Goal: Book appointment/travel/reservation

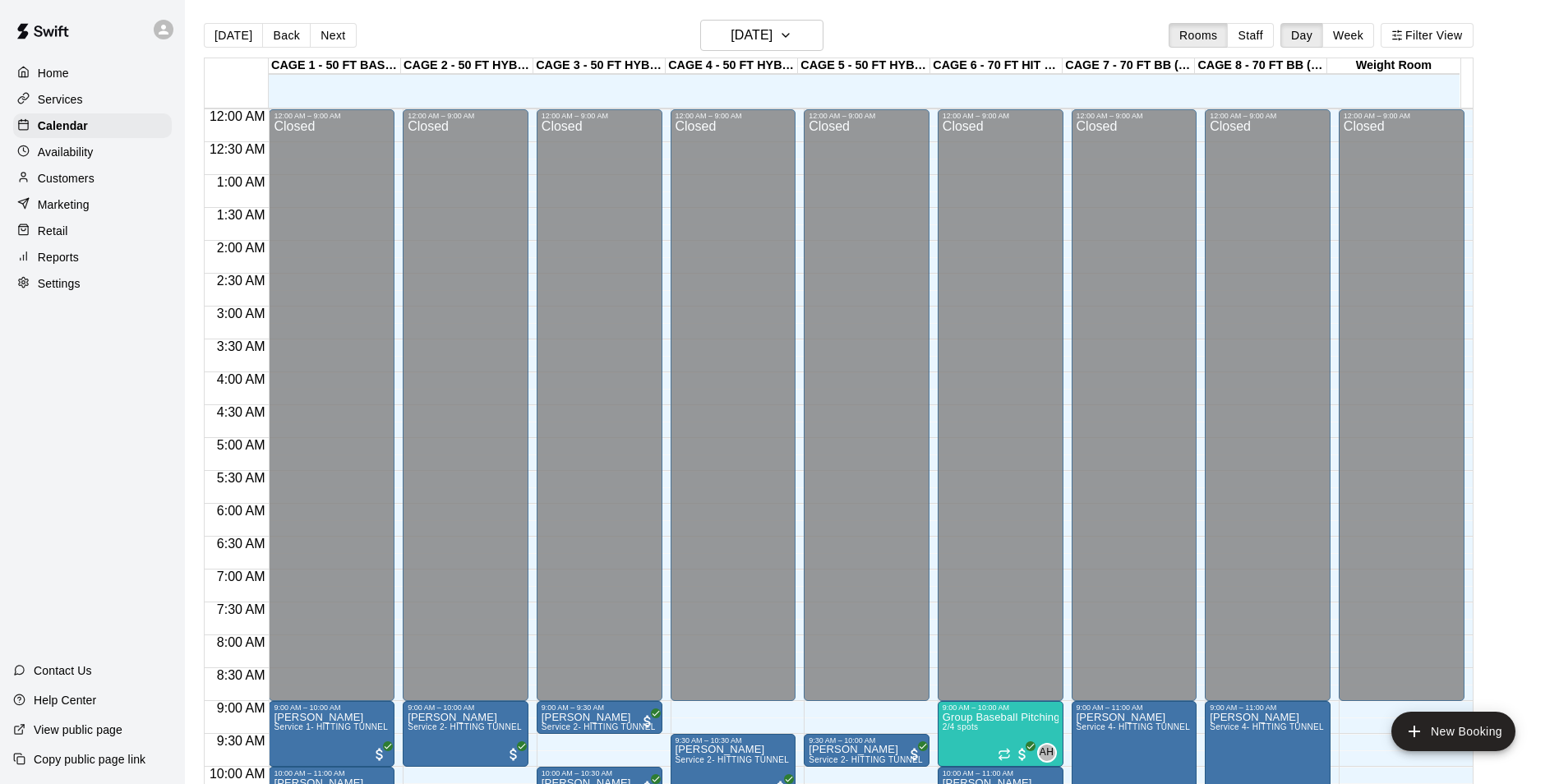
scroll to position [835, 0]
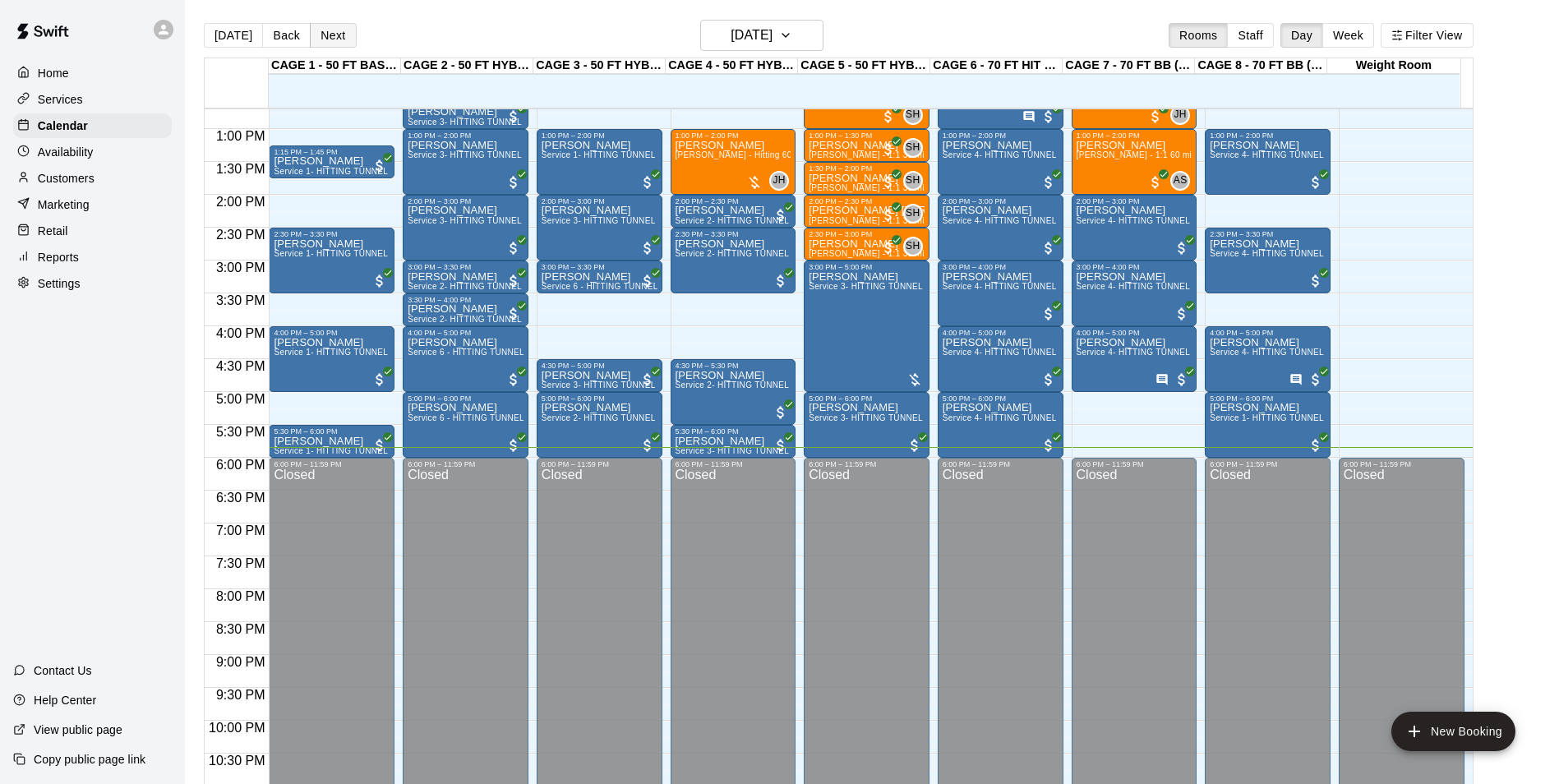
click at [330, 30] on button "Next" at bounding box center [332, 36] width 46 height 25
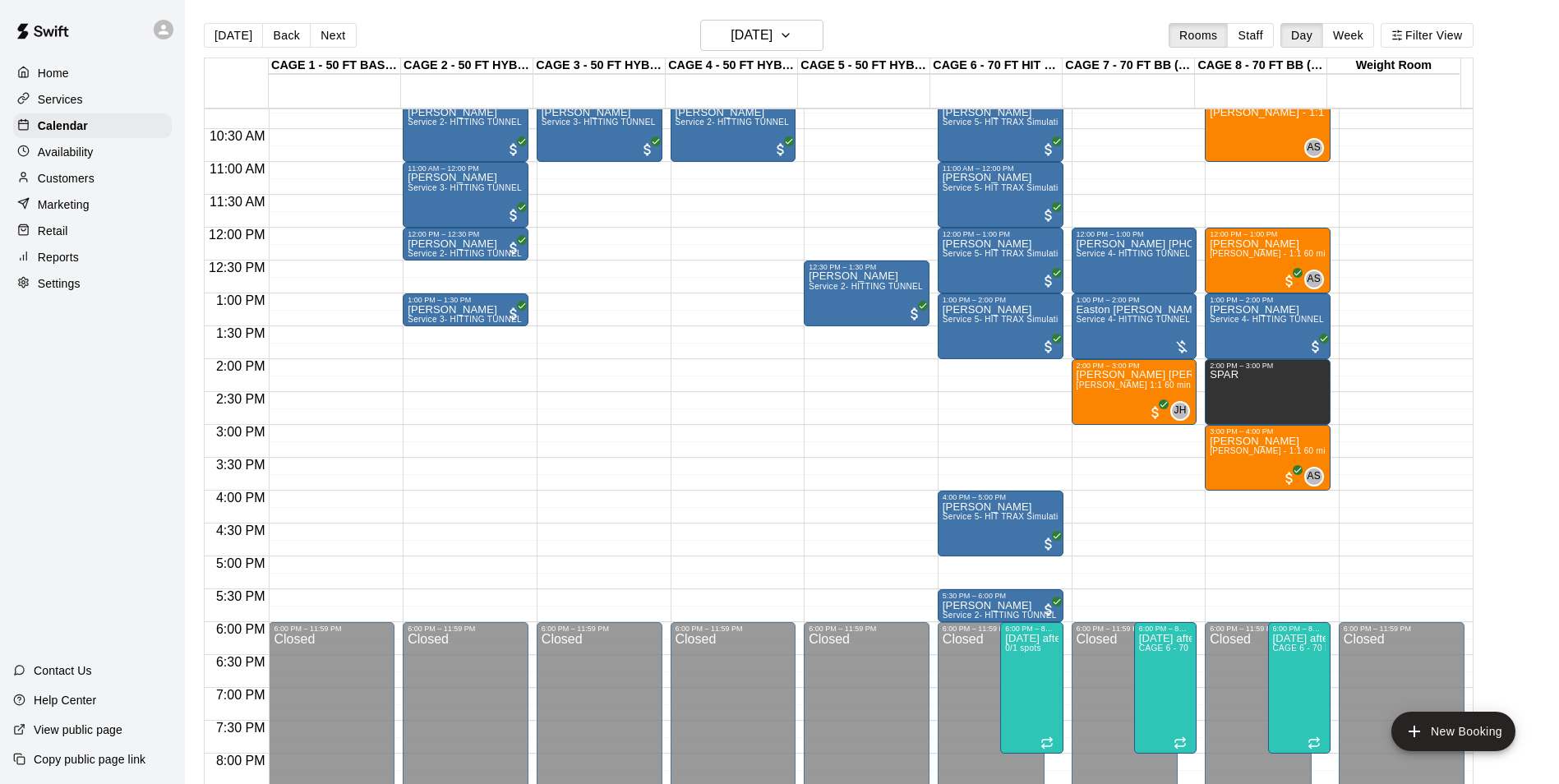
scroll to position [588, 0]
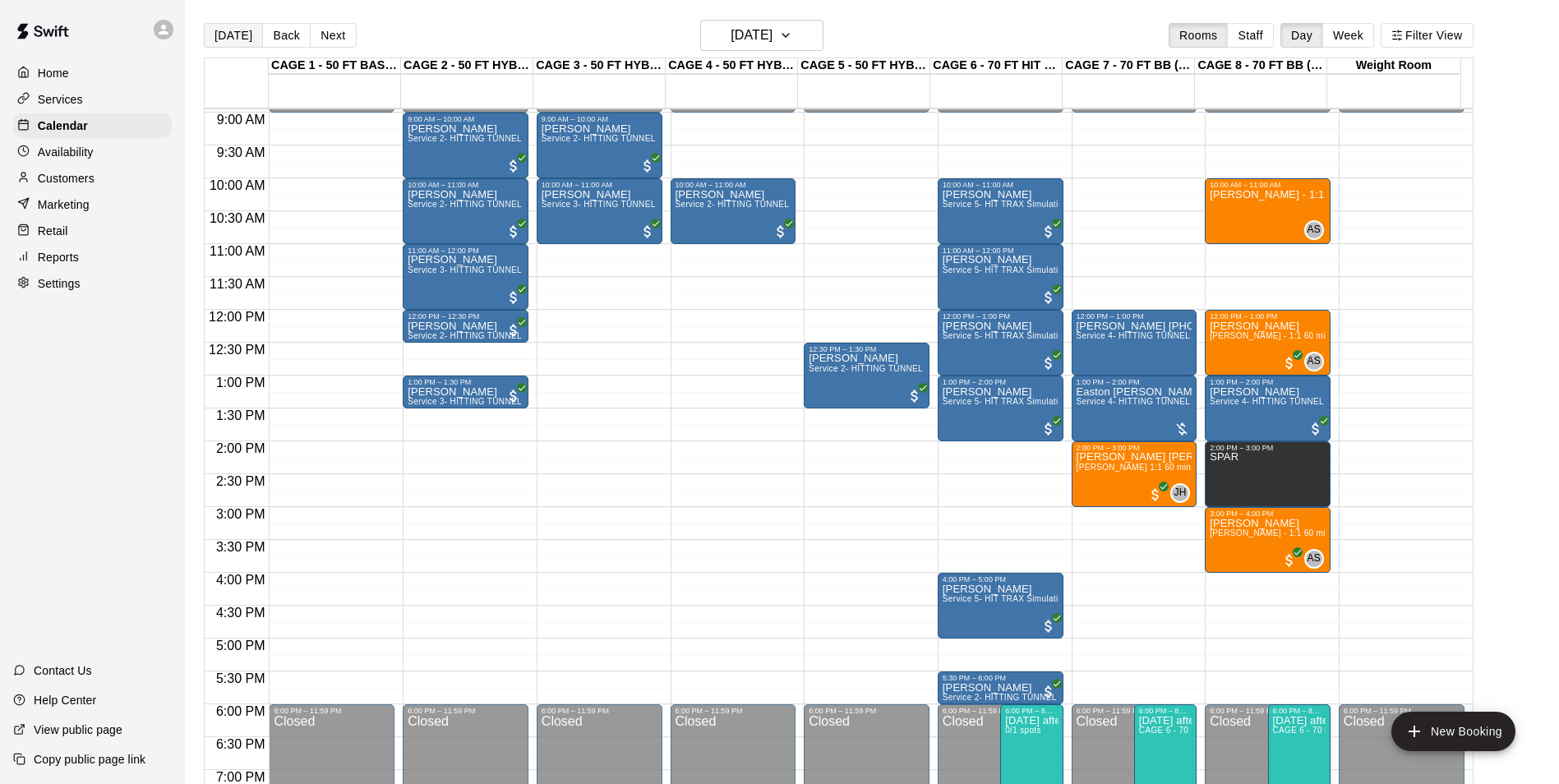
click at [215, 33] on button "[DATE]" at bounding box center [233, 36] width 59 height 25
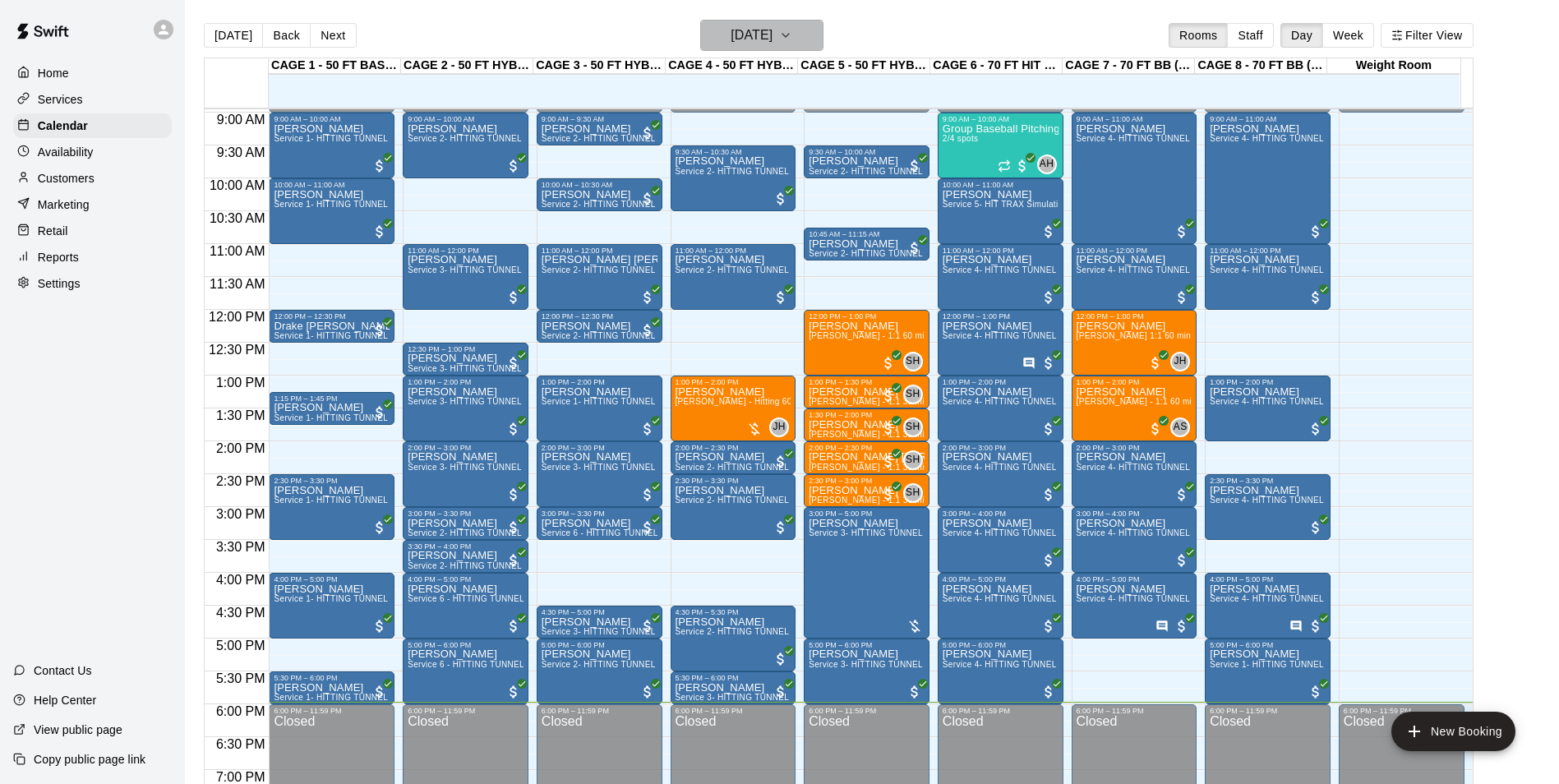
click at [731, 42] on h6 "[DATE]" at bounding box center [752, 36] width 42 height 23
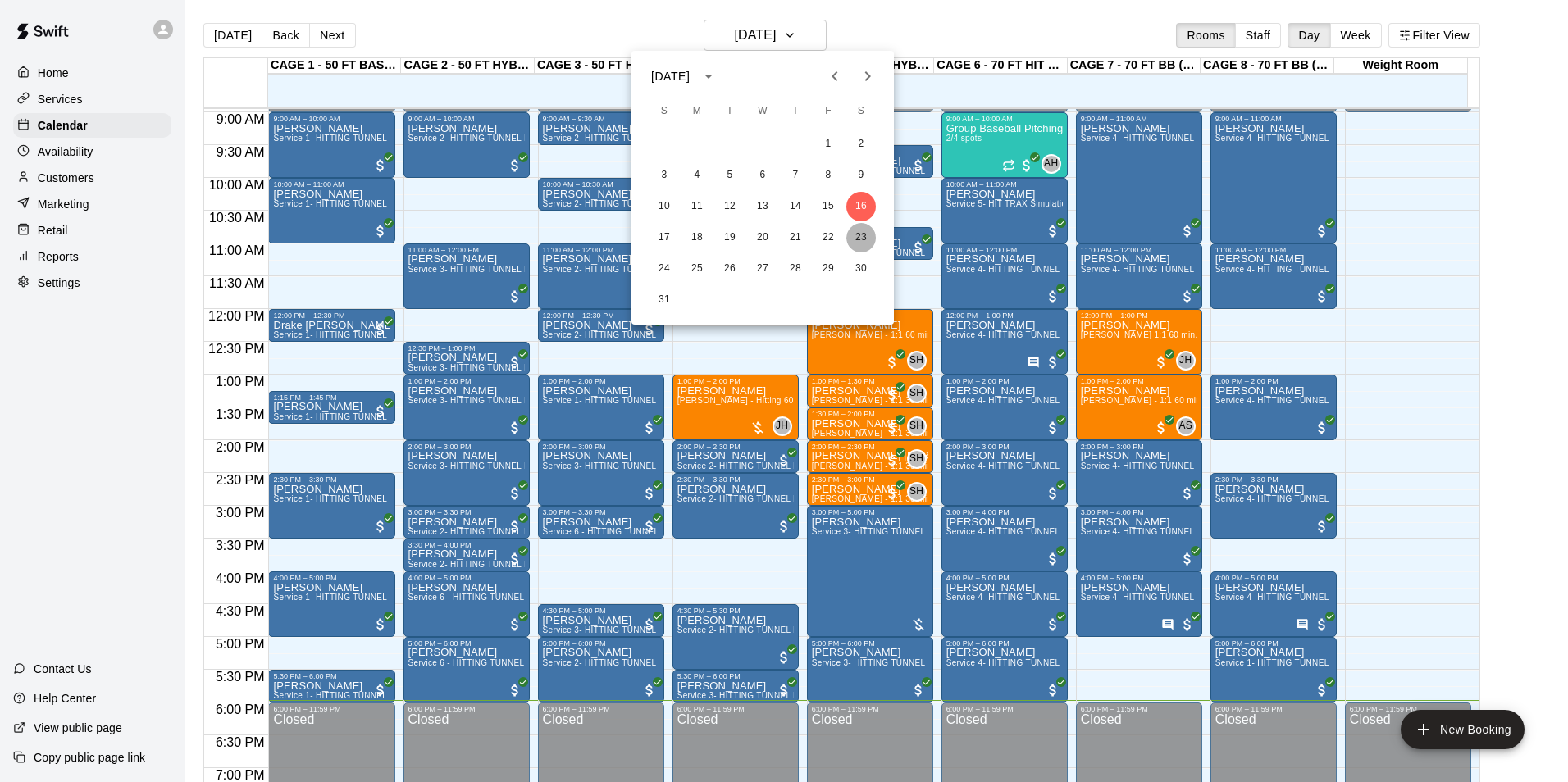
click at [857, 239] on button "23" at bounding box center [861, 238] width 30 height 30
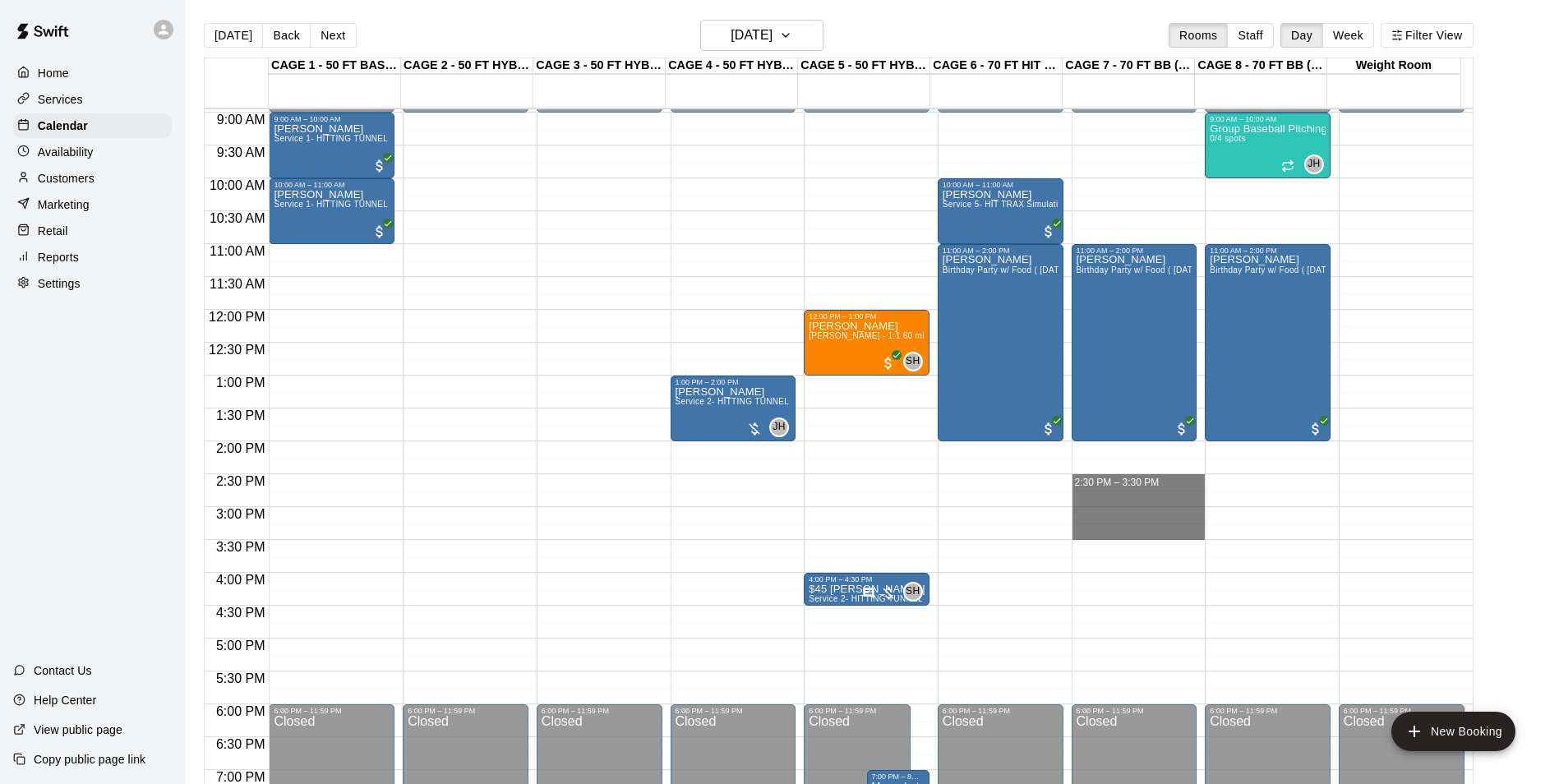
drag, startPoint x: 1160, startPoint y: 477, endPoint x: 1154, endPoint y: 539, distance: 62.3
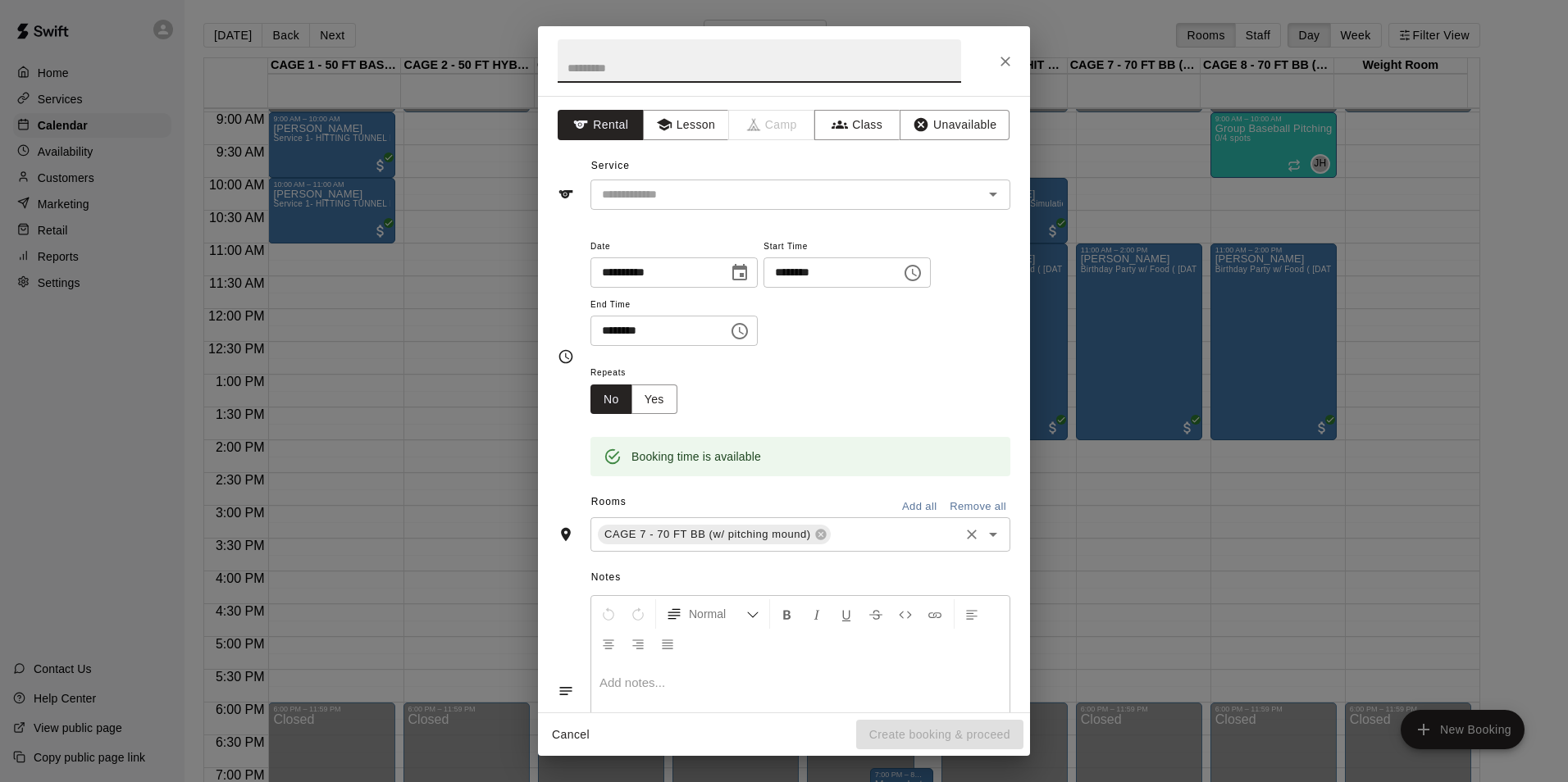
click at [848, 540] on input "text" at bounding box center [894, 535] width 124 height 21
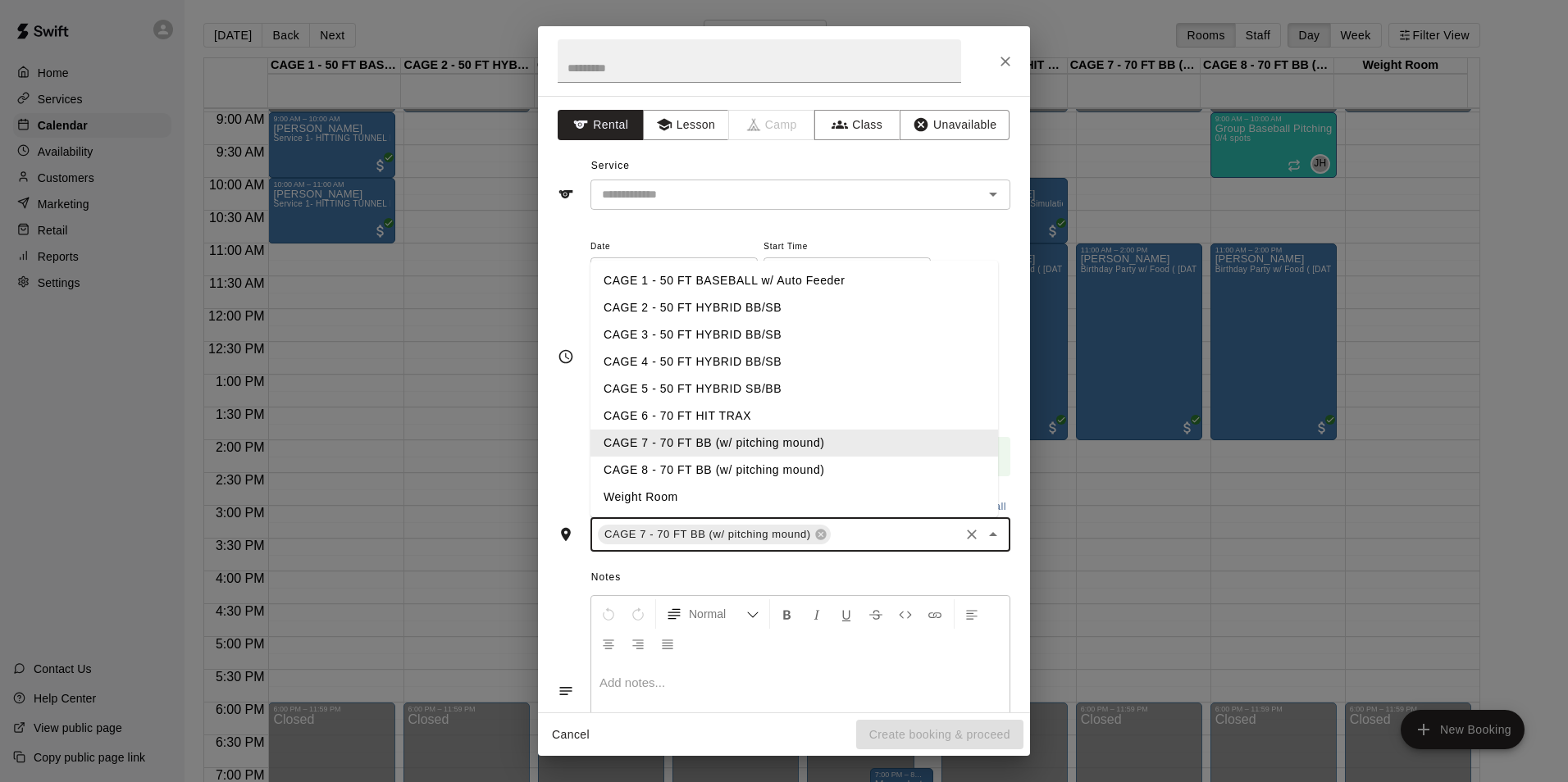
type input "*"
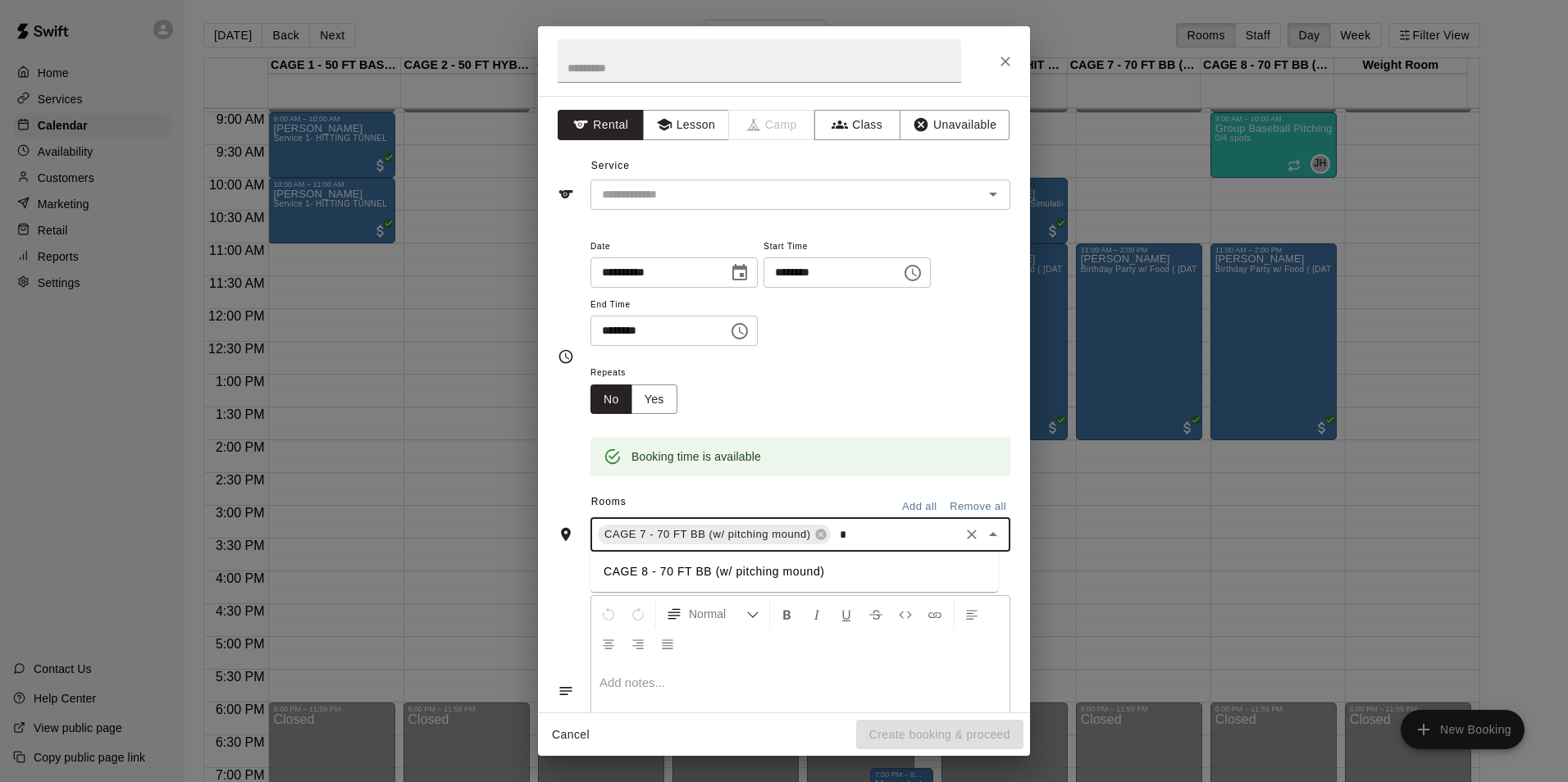
click at [839, 579] on li "CAGE 8 - 70 FT BB (w/ pitching mound)" at bounding box center [794, 571] width 408 height 27
click at [749, 185] on input "text" at bounding box center [776, 194] width 361 height 21
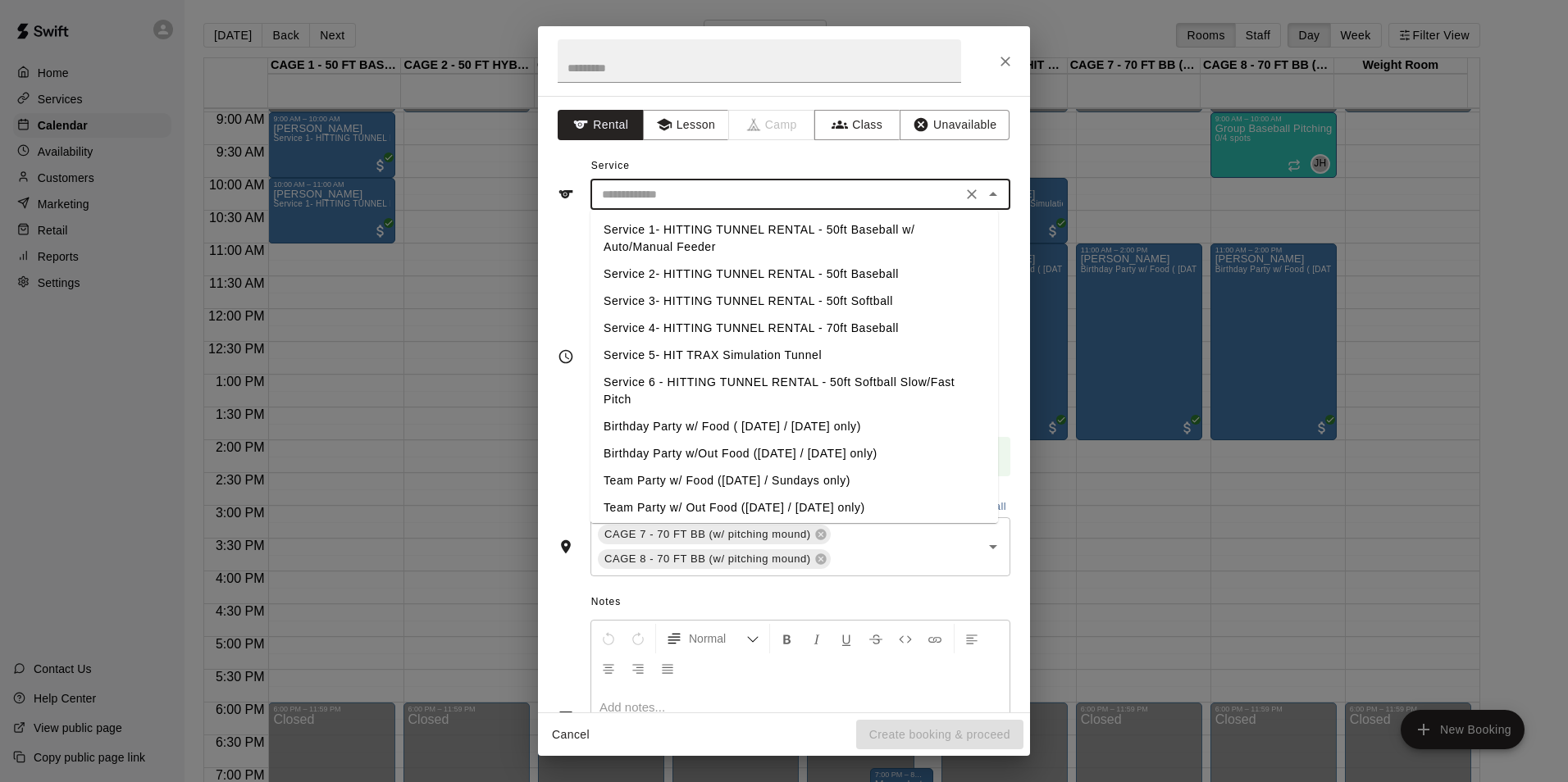
click at [810, 328] on li "Service 4- HITTING TUNNEL RENTAL - 70ft Baseball" at bounding box center [794, 328] width 408 height 27
type input "**********"
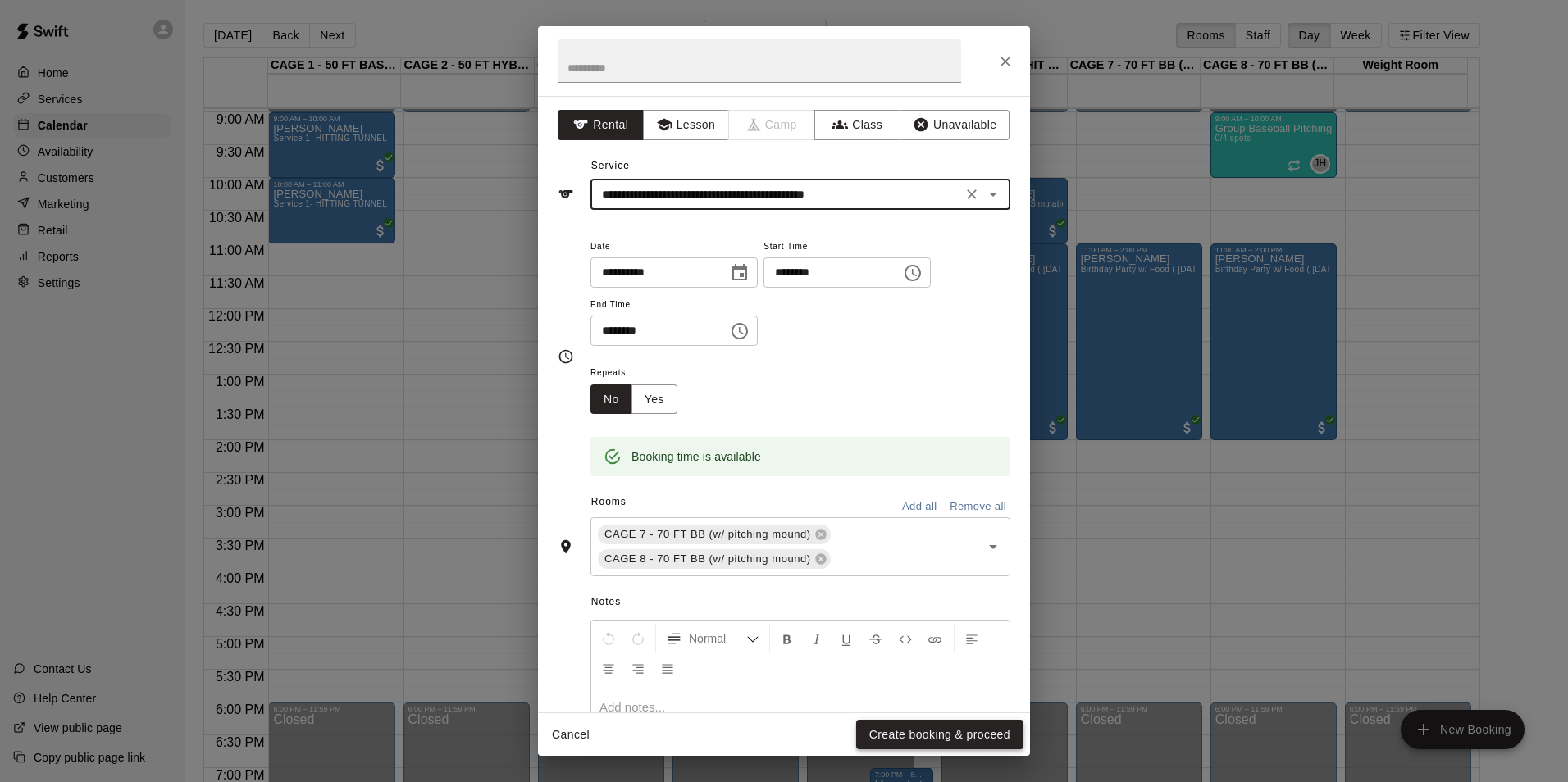
click at [908, 740] on button "Create booking & proceed" at bounding box center [939, 735] width 167 height 31
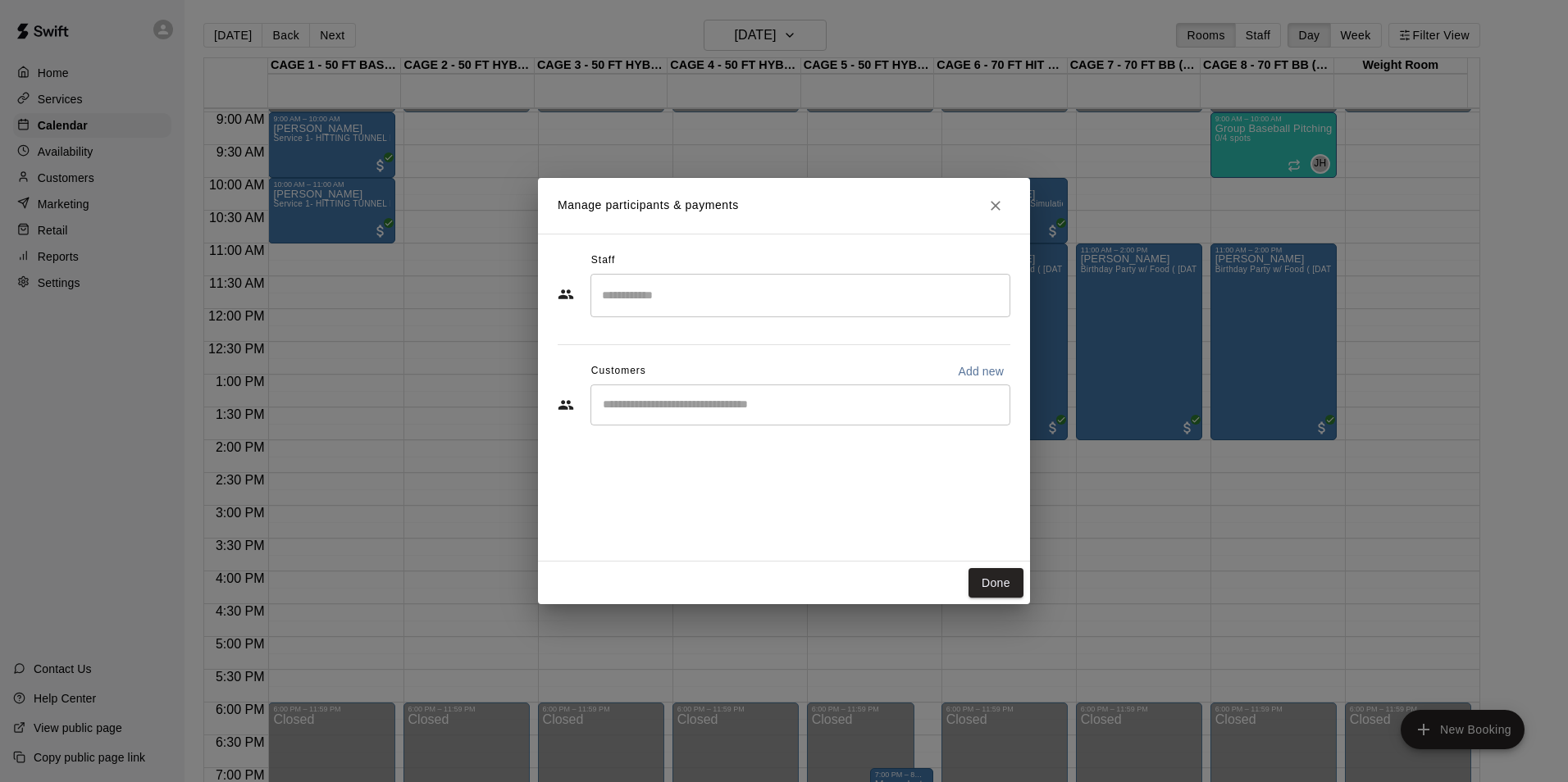
click at [695, 422] on div "​" at bounding box center [801, 404] width 420 height 41
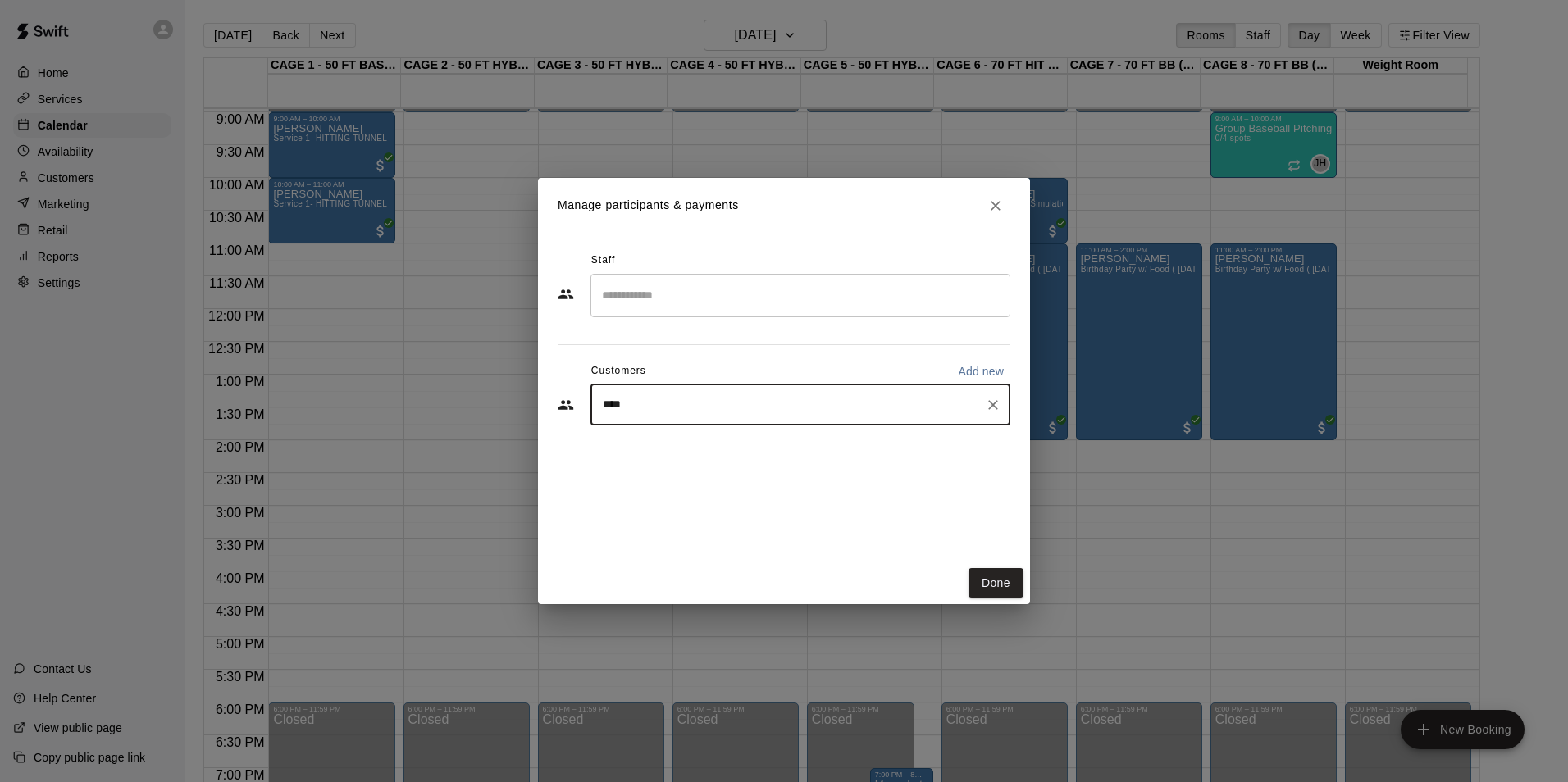
type input "*****"
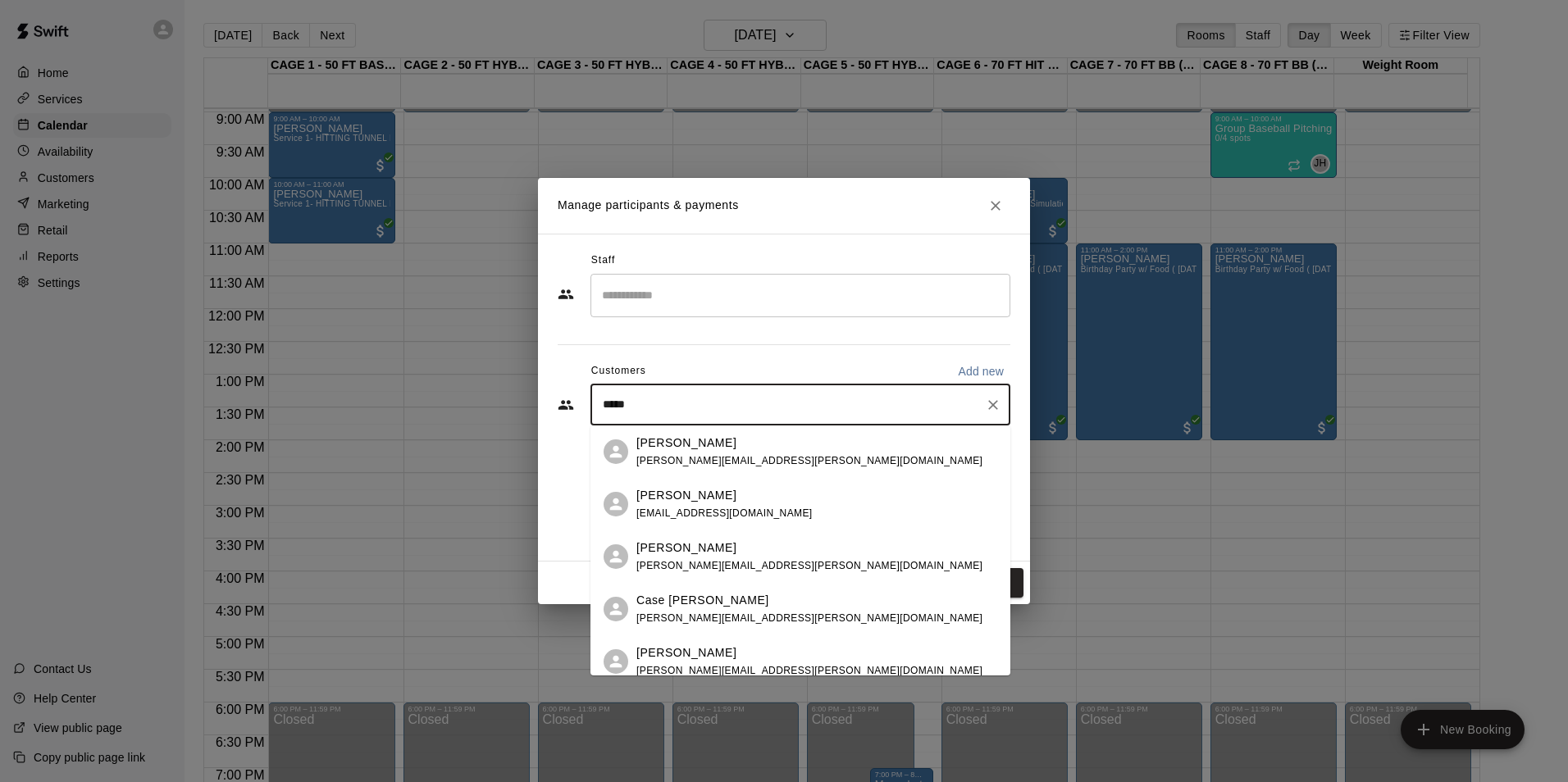
click at [737, 462] on span "[PERSON_NAME][EMAIL_ADDRESS][PERSON_NAME][DOMAIN_NAME]" at bounding box center [809, 461] width 346 height 12
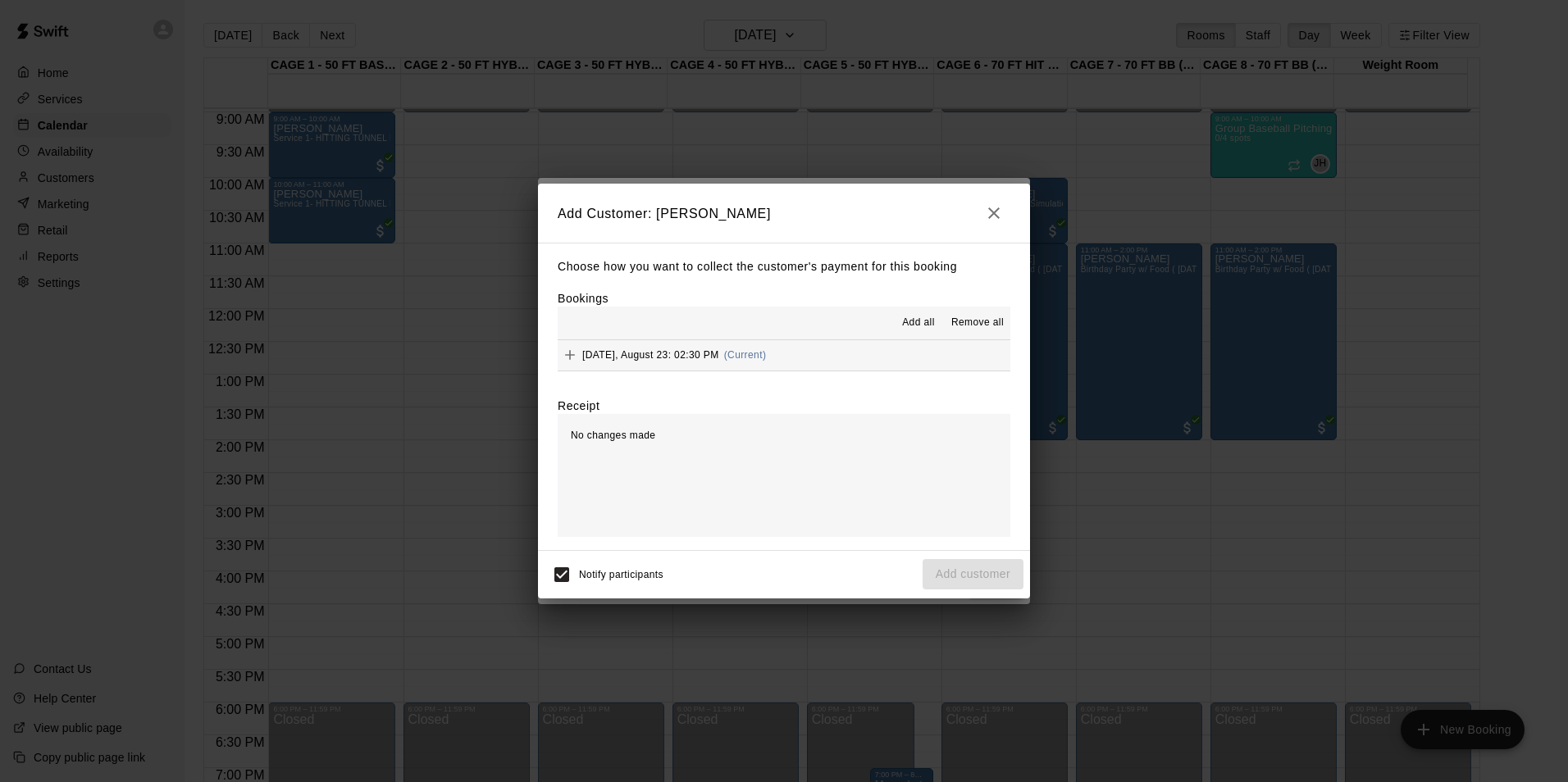
click at [802, 359] on button "[DATE], August 23: 02:30 PM (Current)" at bounding box center [783, 355] width 453 height 31
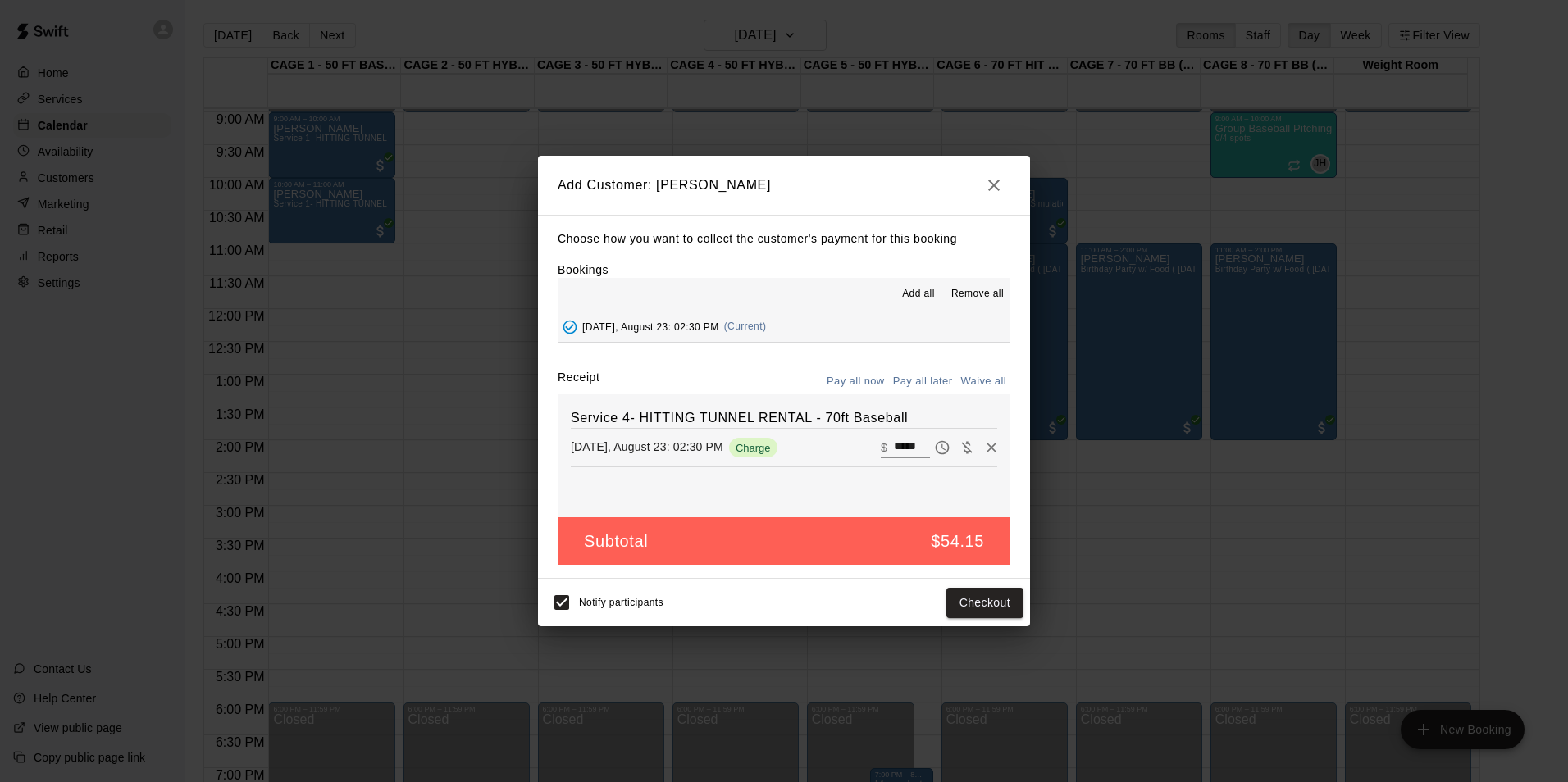
click at [905, 376] on button "Pay all later" at bounding box center [923, 381] width 68 height 26
click at [998, 614] on button "Add customer" at bounding box center [973, 603] width 100 height 31
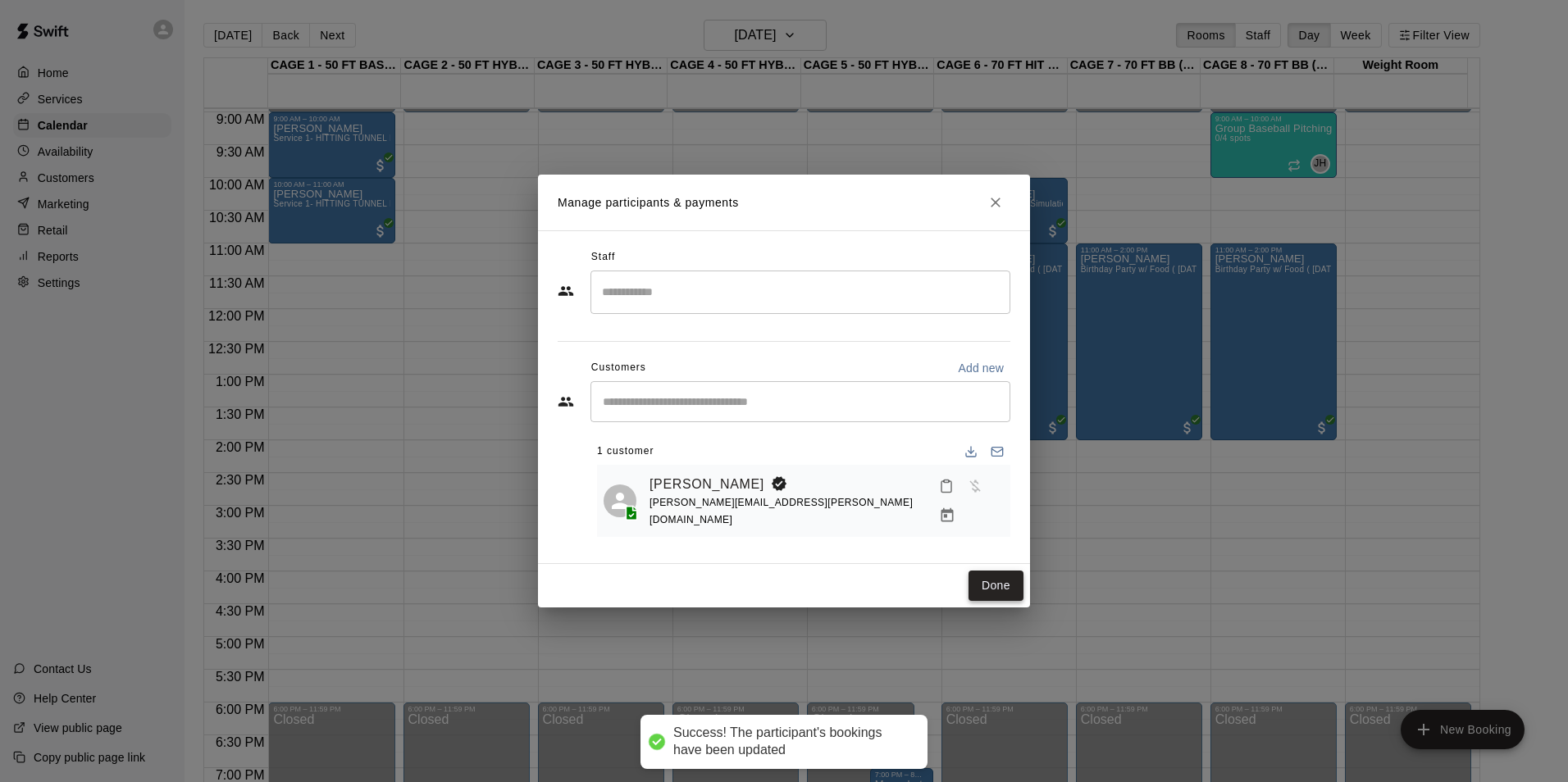
click at [981, 585] on button "Done" at bounding box center [996, 585] width 55 height 31
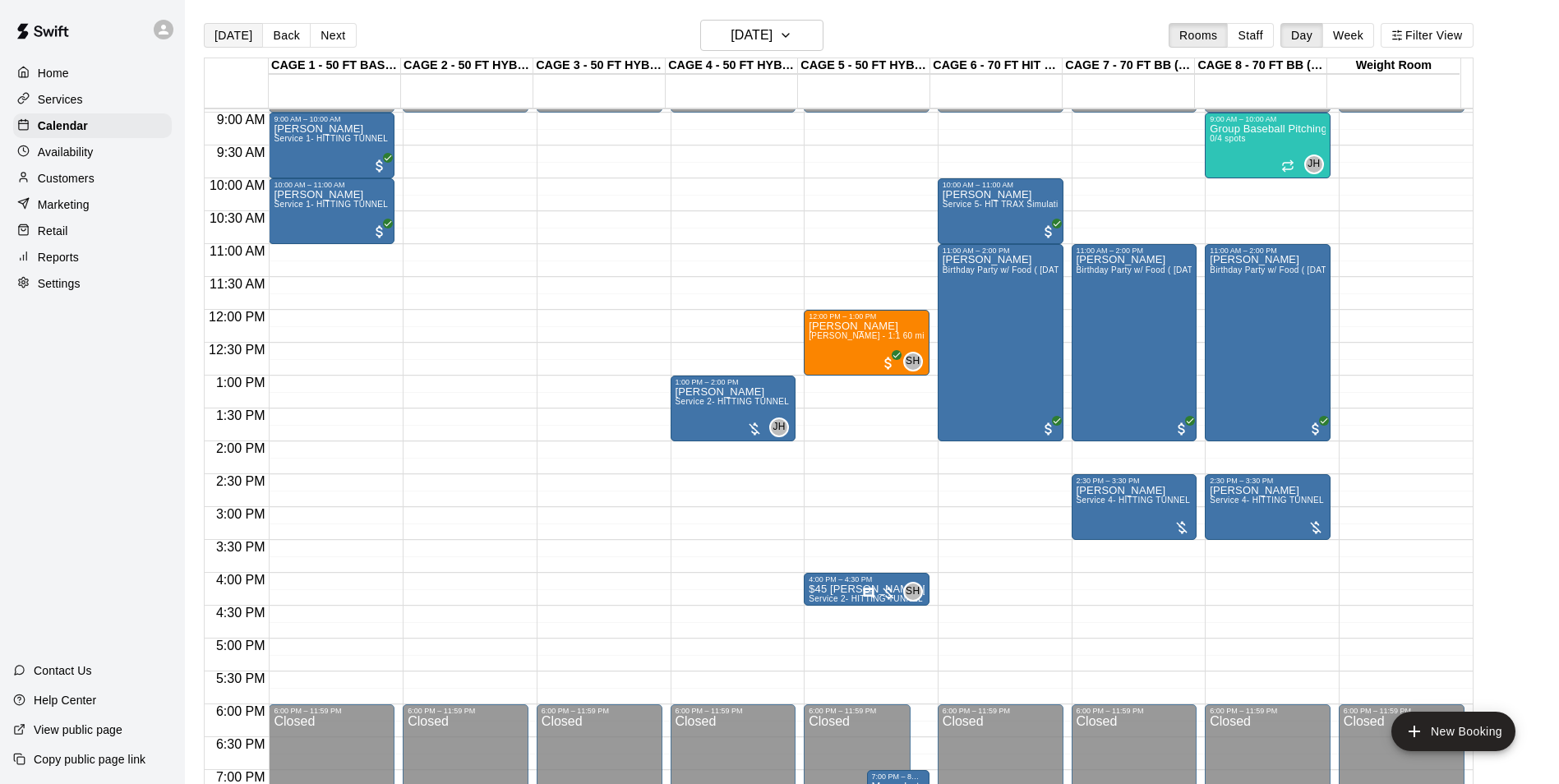
click at [238, 39] on button "[DATE]" at bounding box center [233, 36] width 59 height 25
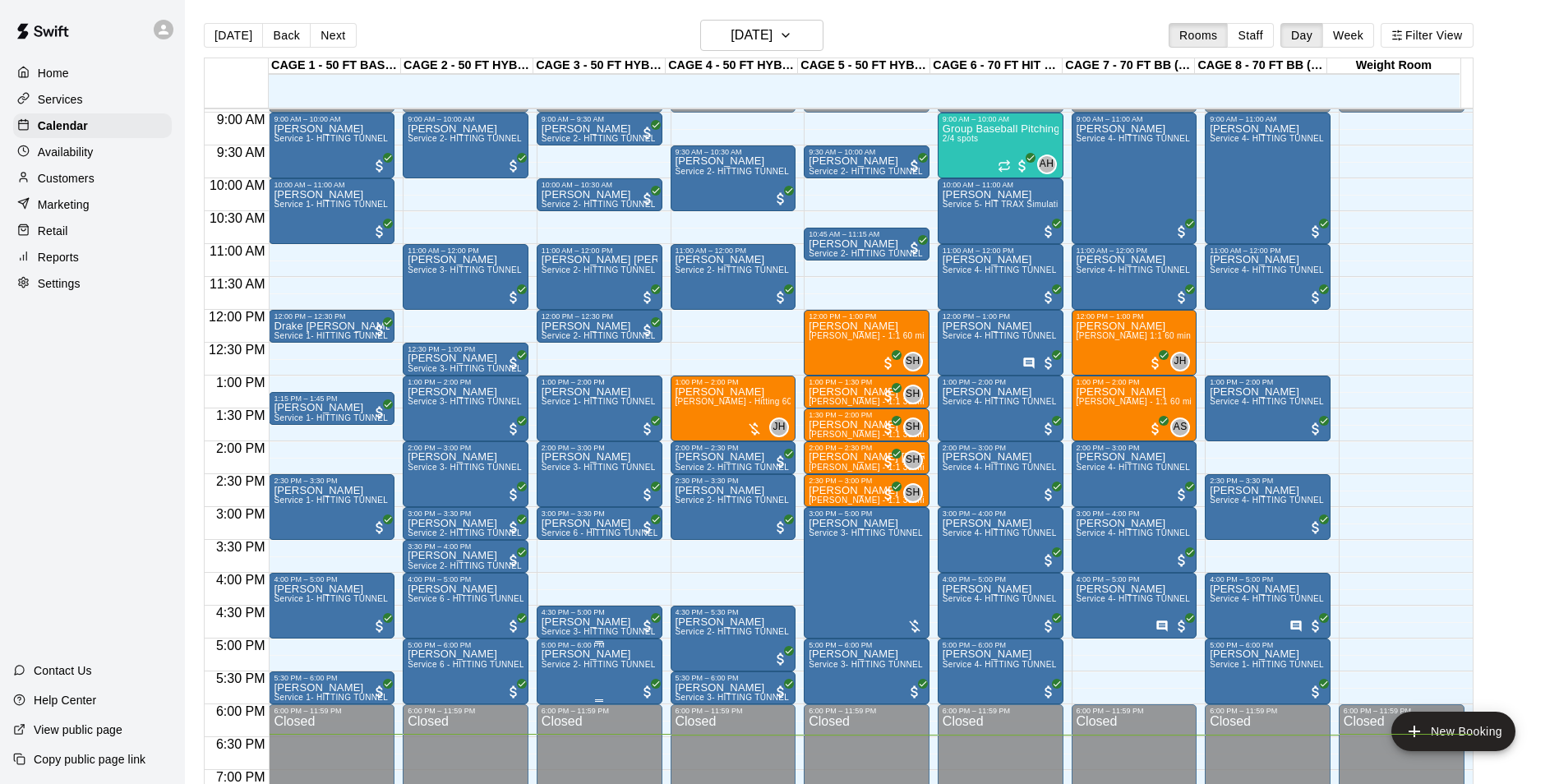
click at [585, 654] on p "[PERSON_NAME]" at bounding box center [599, 654] width 116 height 0
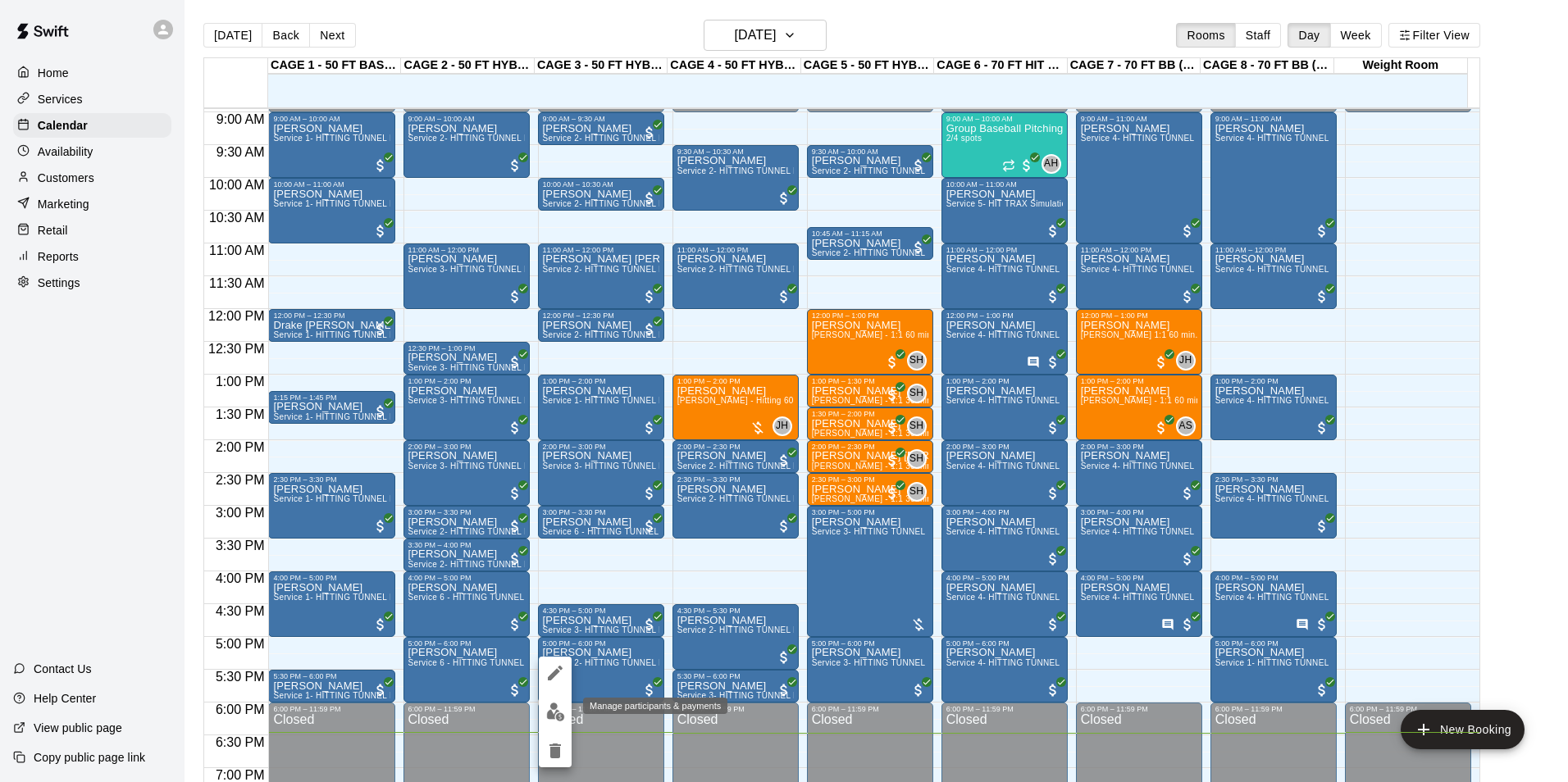
click at [557, 714] on img "edit" at bounding box center [556, 711] width 19 height 19
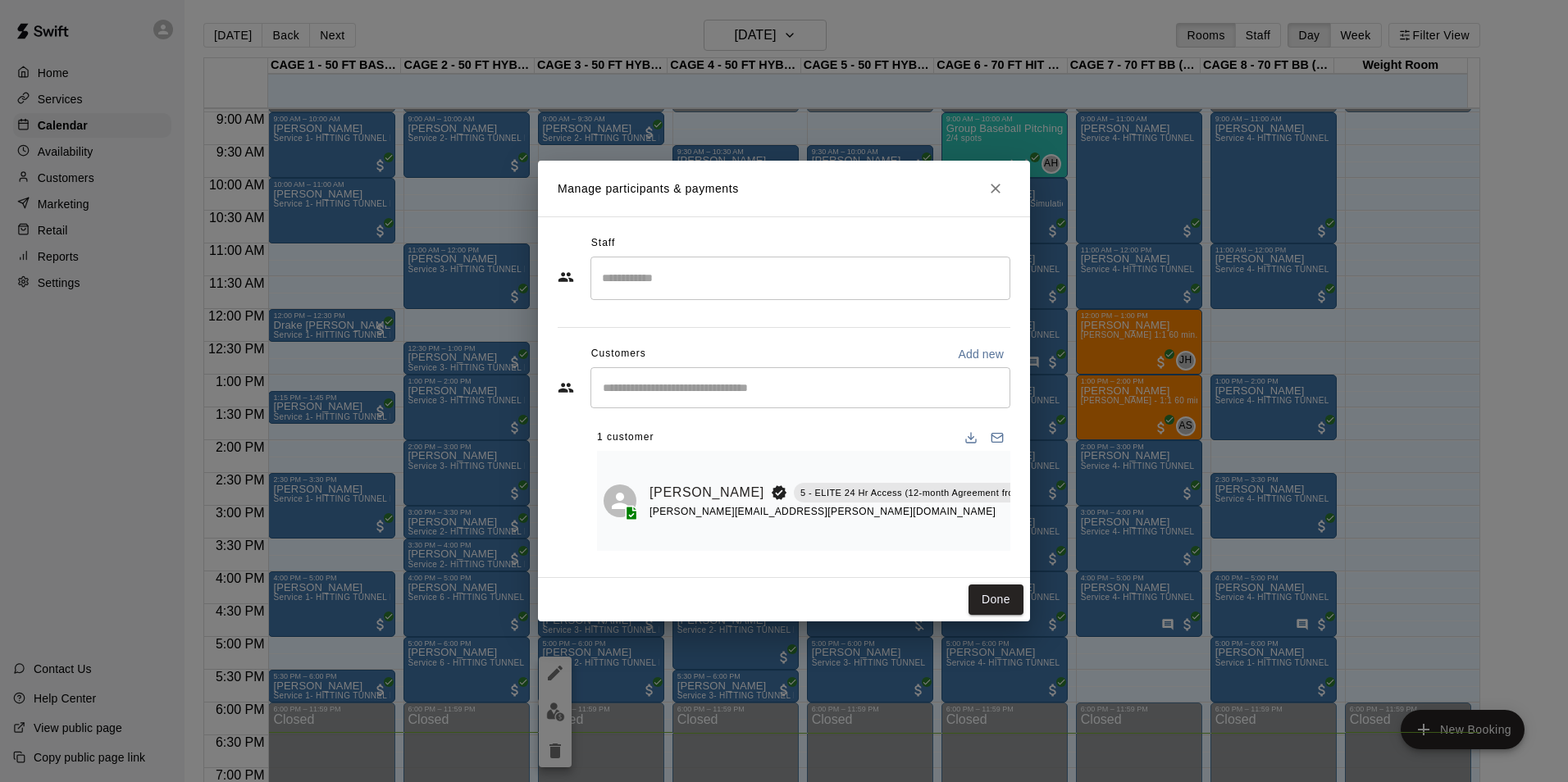
click at [992, 187] on icon "Close" at bounding box center [996, 188] width 17 height 17
